Goal: Task Accomplishment & Management: Contribute content

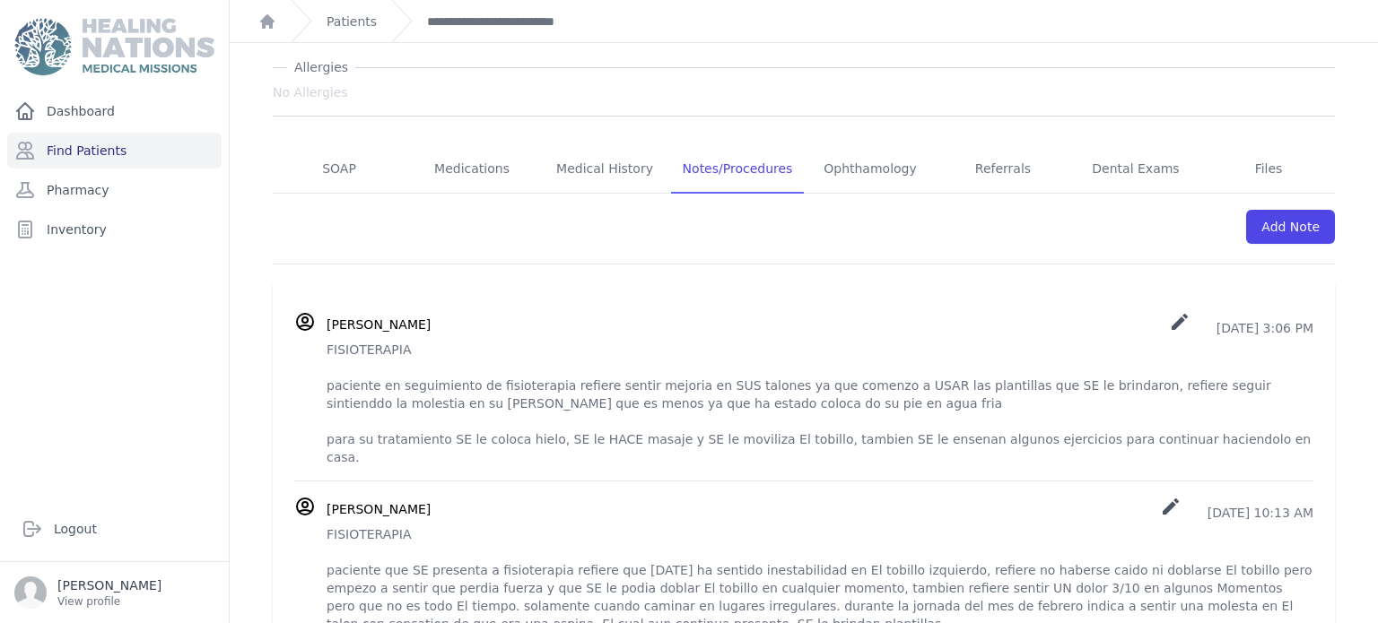
scroll to position [219, 0]
click at [325, 354] on div "[PERSON_NAME] create [DATE] 3:06 PM FISIOTERAPIA paciente en seguimiento de fis…" at bounding box center [803, 391] width 1019 height 155
click at [326, 352] on div "[PERSON_NAME] create [DATE] 3:06 PM FISIOTERAPIA paciente en seguimiento de fis…" at bounding box center [803, 391] width 1019 height 155
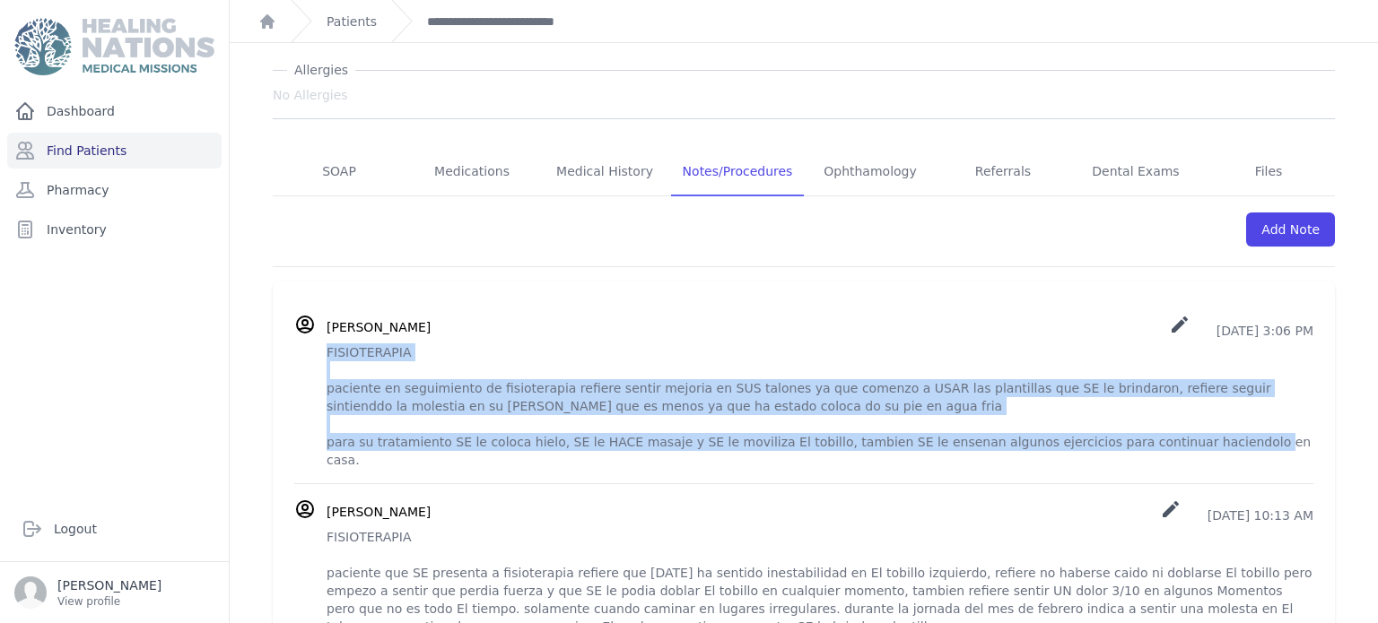
drag, startPoint x: 327, startPoint y: 354, endPoint x: 1226, endPoint y: 442, distance: 903.1
click at [1226, 442] on p "FISIOTERAPIA paciente en seguimiento de fisioterapia refiere sentir mejoria en …" at bounding box center [820, 407] width 987 height 126
copy p "FISIOTERAPIA paciente en seguimiento de fisioterapia refiere sentir mejoria en …"
click at [1305, 226] on link "Add Note" at bounding box center [1290, 230] width 89 height 34
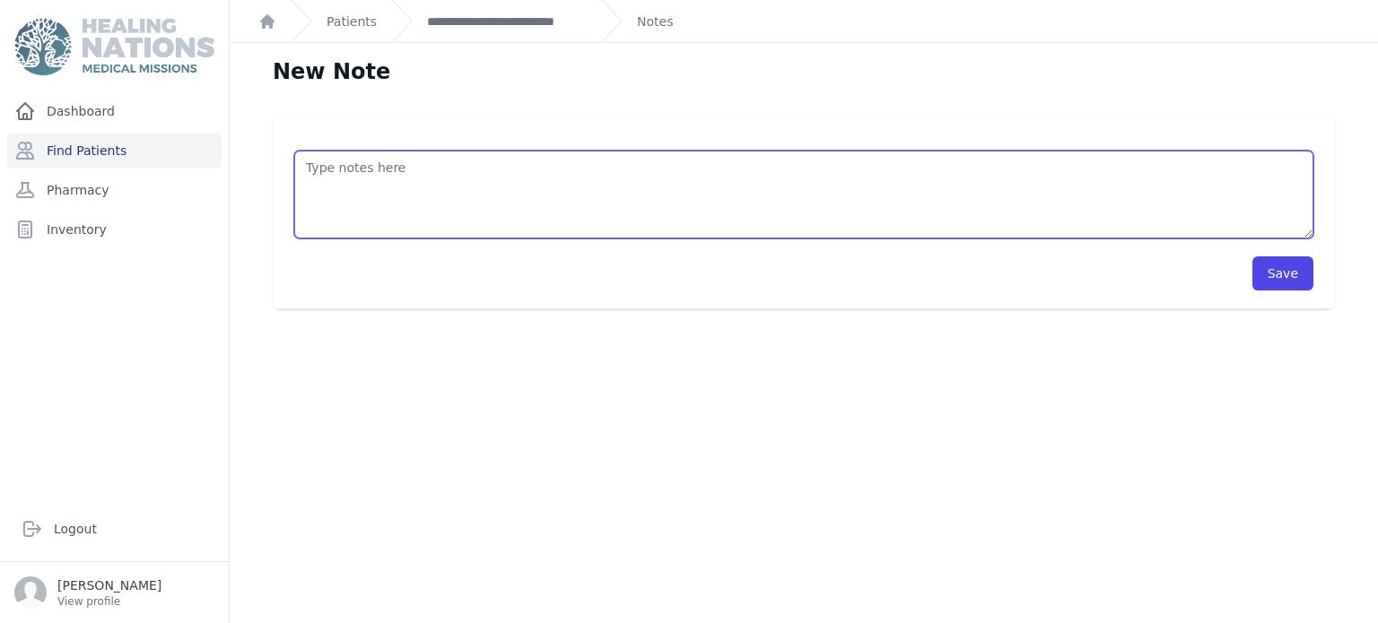
click at [651, 175] on textarea at bounding box center [803, 195] width 1019 height 88
paste textarea "FISIOTERAPIA paciente en seguimiento de fisioterapia refiere sentir mejoria en …"
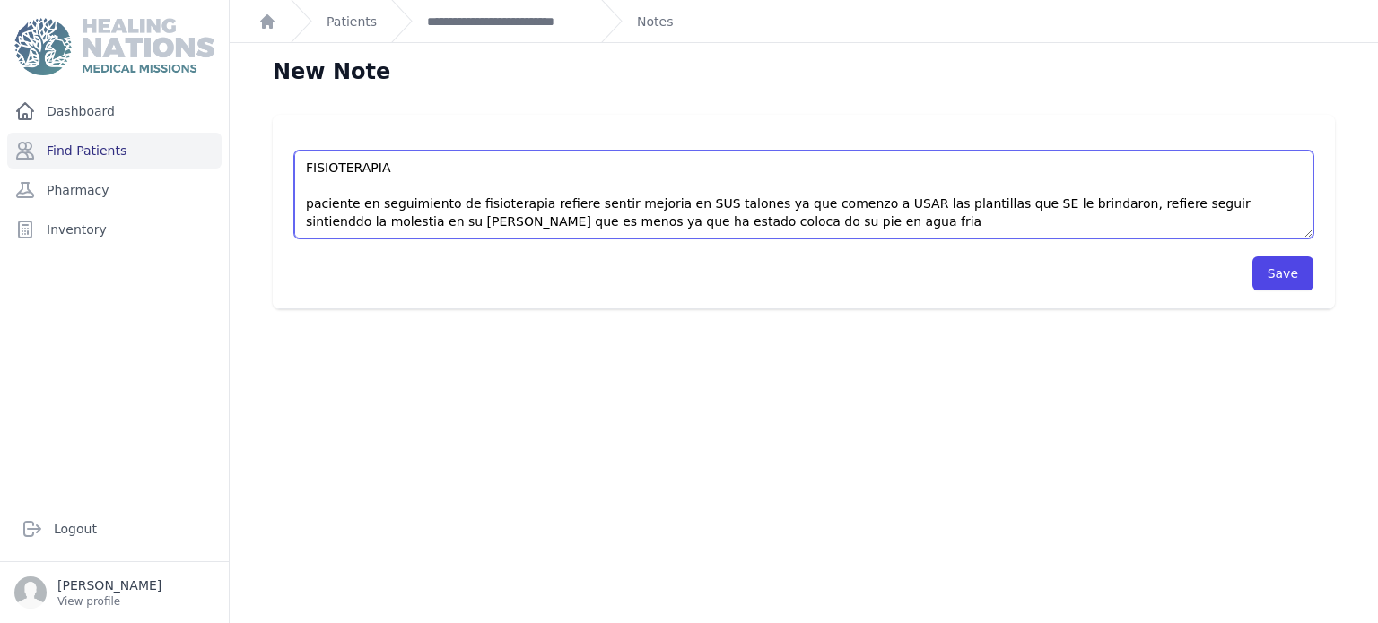
click at [643, 204] on textarea "FISIOTERAPIA paciente en seguimiento de fisioterapia refiere sentir mejoria en …" at bounding box center [803, 195] width 1019 height 88
click at [676, 202] on textarea "FISIOTERAPIA paciente en seguimiento de fisioterapia refiere sentir mucha en SU…" at bounding box center [803, 195] width 1019 height 88
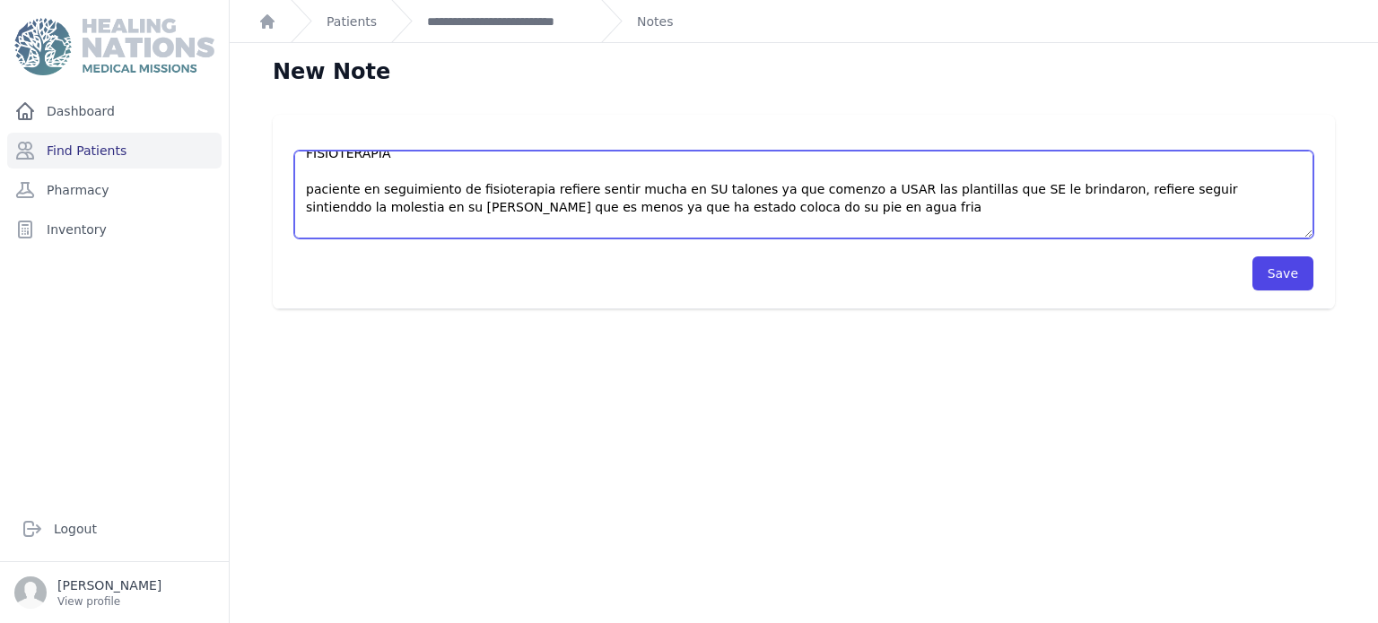
drag, startPoint x: 683, startPoint y: 204, endPoint x: 677, endPoint y: 225, distance: 22.2
click at [677, 225] on textarea "FISIOTERAPIA paciente en seguimiento de fisioterapia refiere sentir mucha en SU…" at bounding box center [803, 195] width 1019 height 88
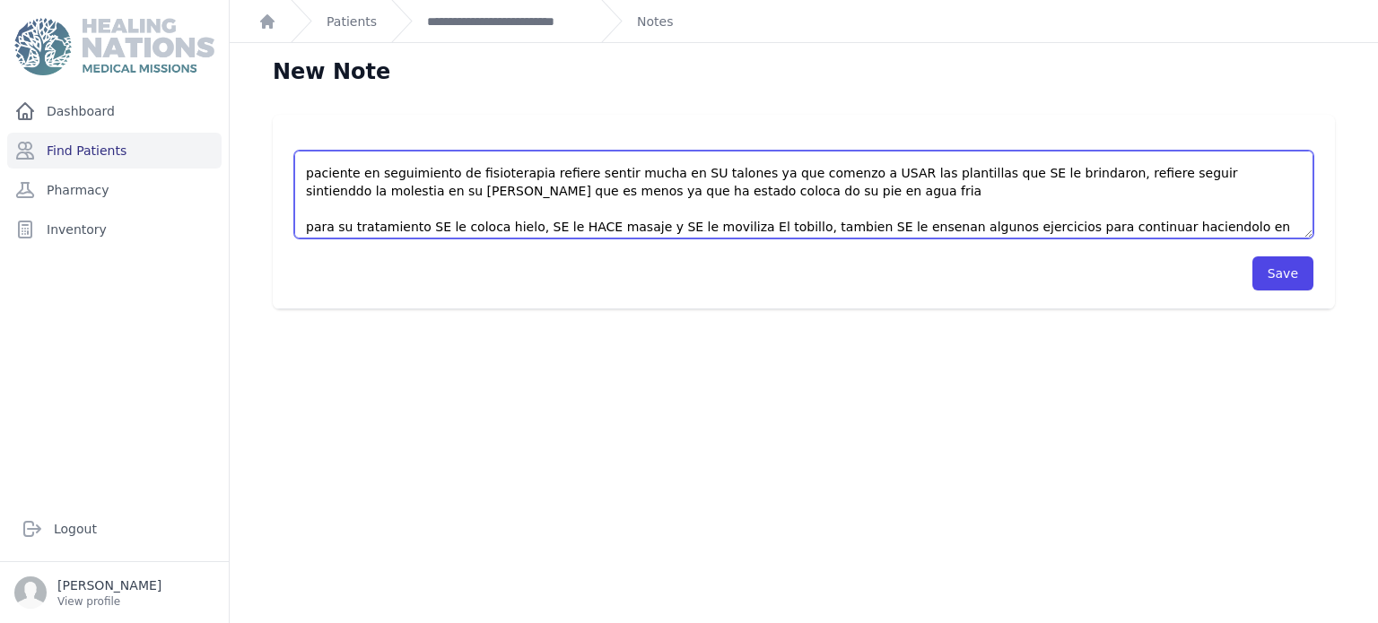
click at [681, 174] on textarea "FISIOTERAPIA paciente en seguimiento de fisioterapia refiere sentir mucha en SU…" at bounding box center [803, 195] width 1019 height 88
drag, startPoint x: 681, startPoint y: 174, endPoint x: 692, endPoint y: 192, distance: 20.9
click at [692, 192] on textarea "FISIOTERAPIA paciente en seguimiento de fisioterapia refiere sentir mucha en SU…" at bounding box center [803, 195] width 1019 height 88
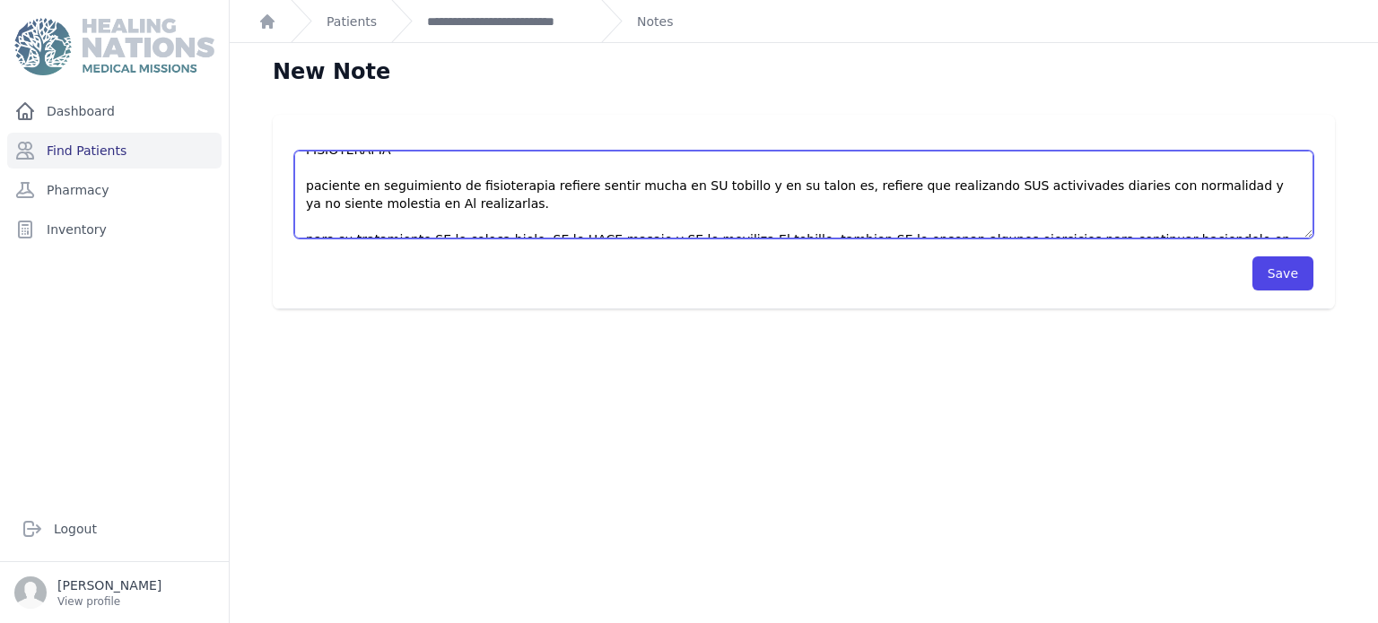
scroll to position [36, 0]
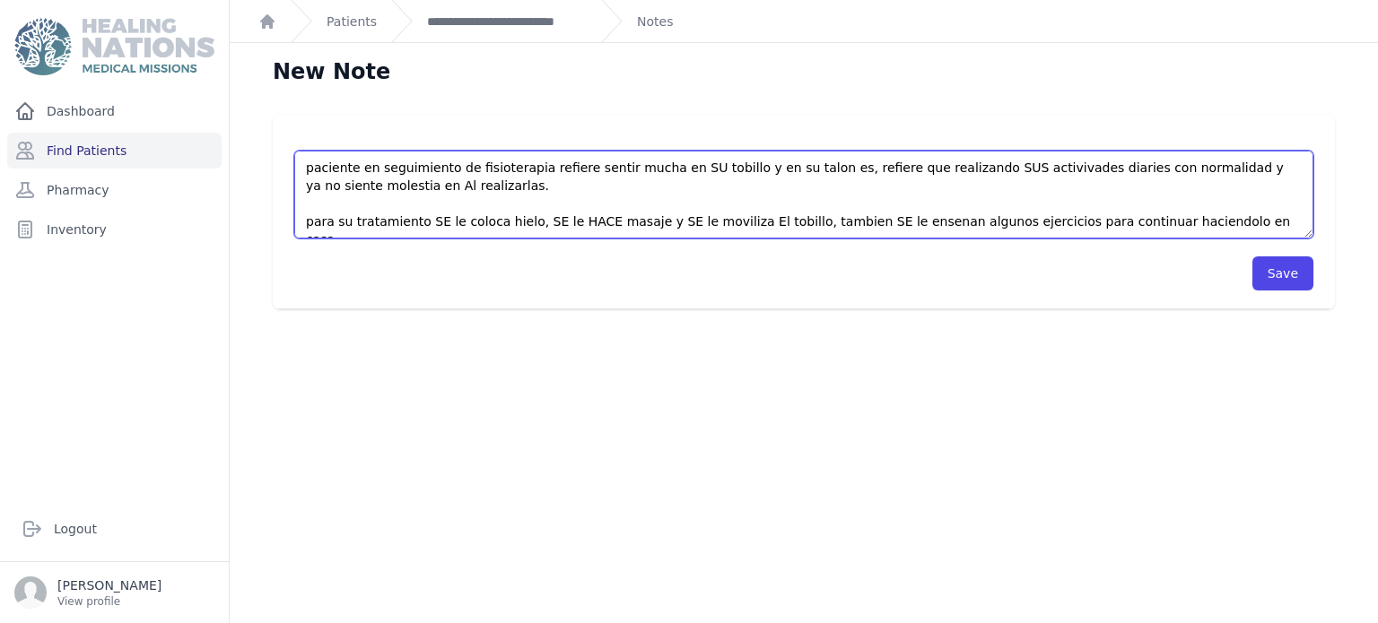
click at [514, 221] on textarea "FISIOTERAPIA paciente en seguimiento de fisioterapia refiere sentir mucha en SU…" at bounding box center [803, 195] width 1019 height 88
click at [777, 225] on textarea "FISIOTERAPIA paciente en seguimiento de fisioterapia refiere sentir mucha en SU…" at bounding box center [803, 195] width 1019 height 88
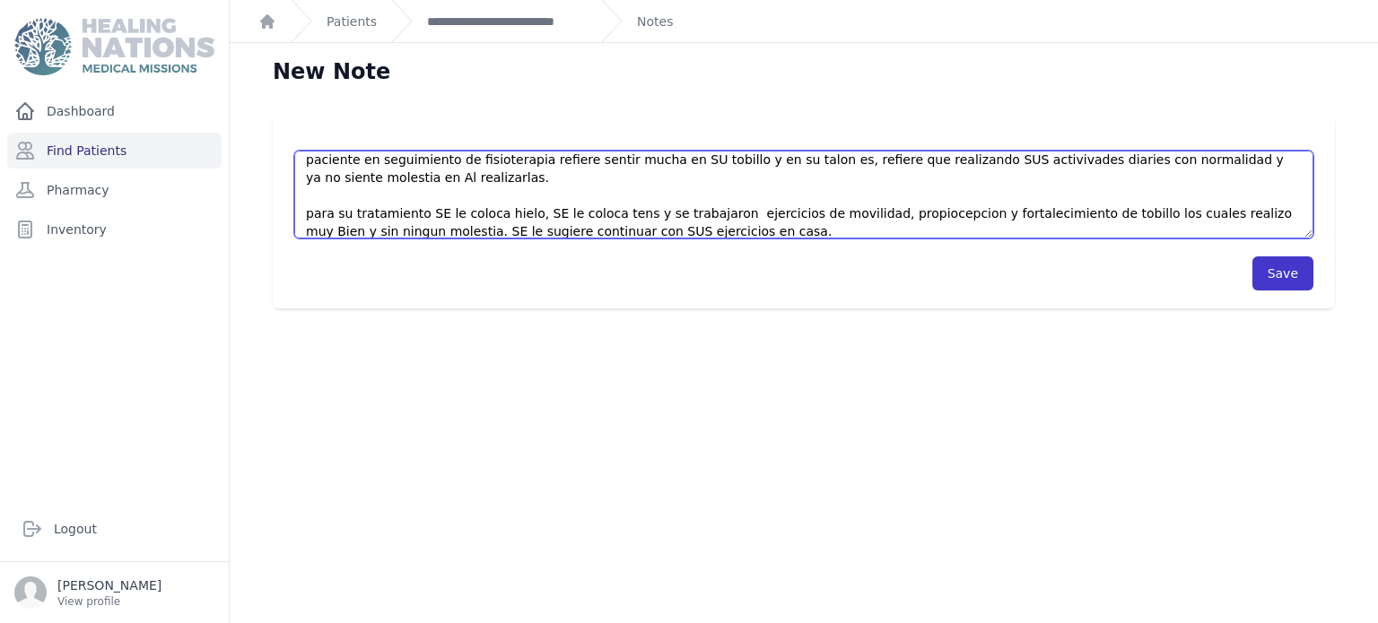
type textarea "FISIOTERAPIA paciente en seguimiento de fisioterapia refiere sentir mucha en SU…"
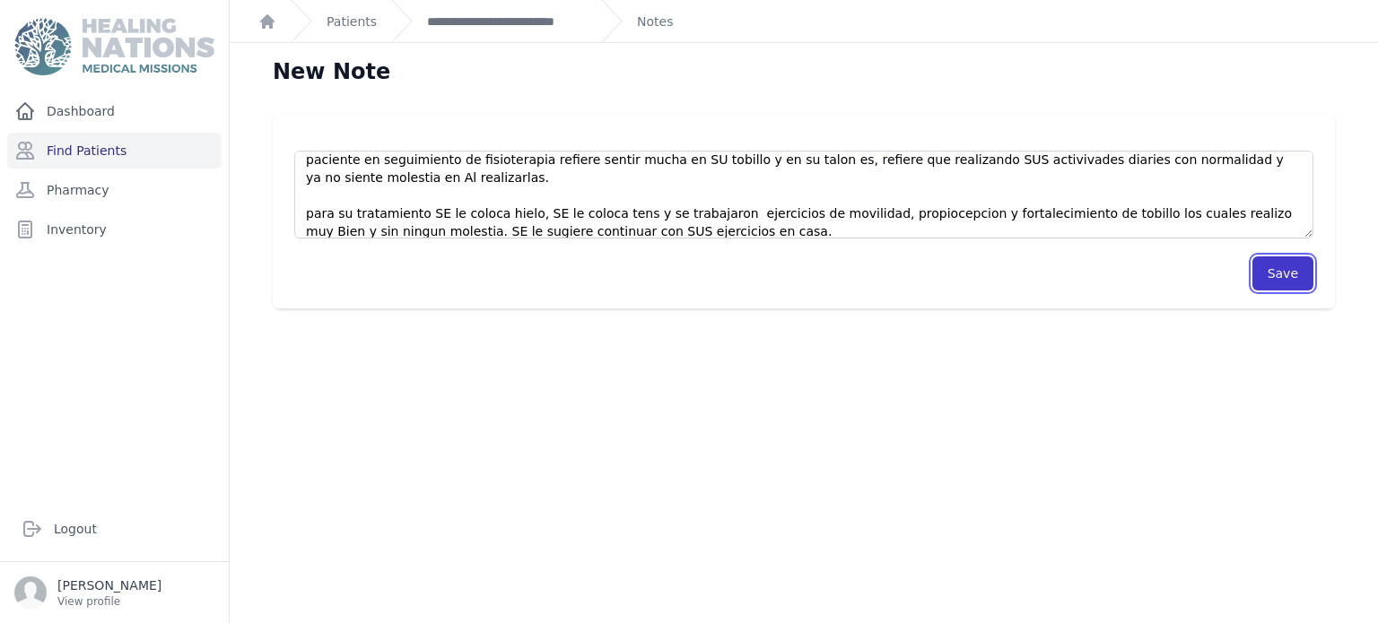
click at [1262, 271] on button "Save" at bounding box center [1282, 274] width 61 height 34
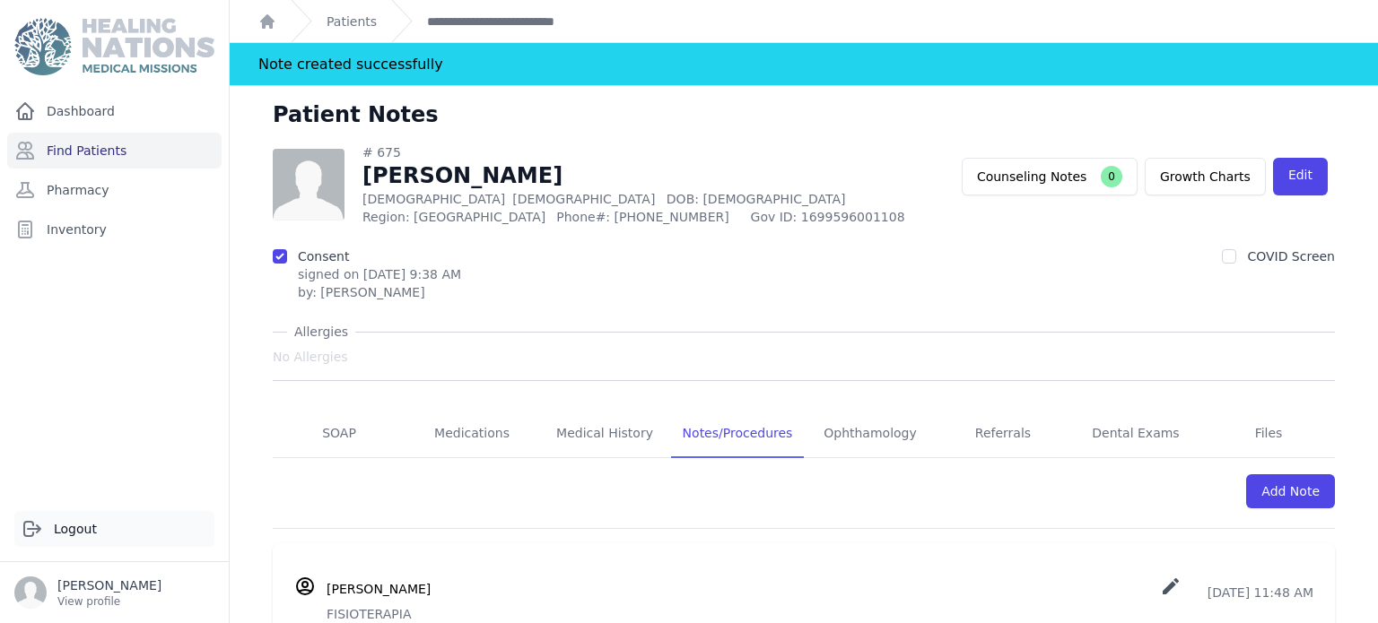
click at [90, 527] on link "Logout" at bounding box center [114, 529] width 200 height 36
